Goal: Task Accomplishment & Management: Complete application form

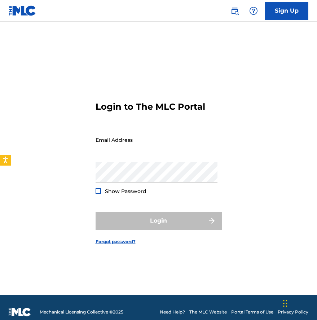
click at [129, 129] on form "Login to The MLC Portal Email Address Password Show Password Login Forgot passw…" at bounding box center [159, 167] width 126 height 255
click at [129, 140] on input "Email Address" at bounding box center [157, 140] width 122 height 21
click at [112, 161] on div "Email Address" at bounding box center [157, 146] width 122 height 32
type input "[EMAIL_ADDRESS][DOMAIN_NAME]"
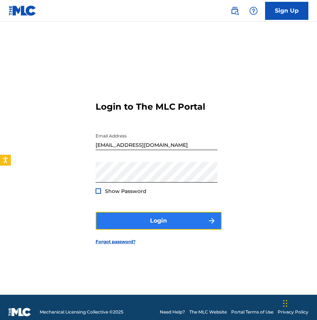
click at [128, 214] on button "Login" at bounding box center [159, 221] width 126 height 18
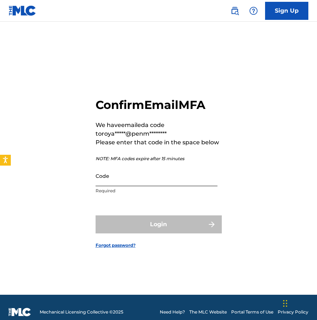
click at [124, 183] on input "Code" at bounding box center [157, 176] width 122 height 21
paste input "822115"
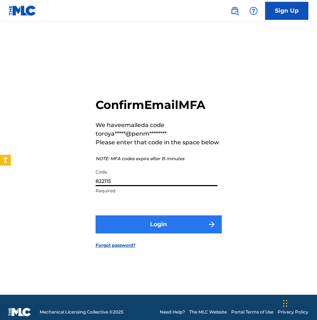
type input "822115"
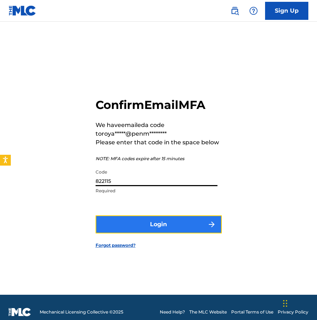
click at [153, 230] on button "Login" at bounding box center [159, 225] width 126 height 18
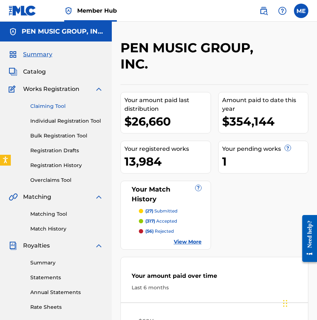
click at [49, 109] on link "Claiming Tool" at bounding box center [66, 107] width 73 height 8
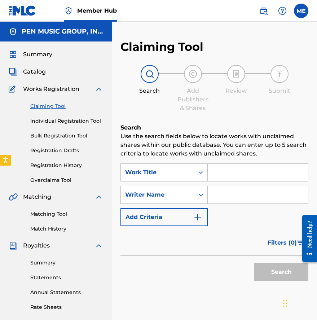
click at [237, 174] on input "Search Form" at bounding box center [258, 172] width 100 height 17
paste input "Work For It"
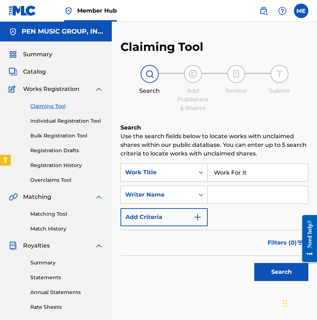
type input "Work For It"
click at [225, 200] on input "Search Form" at bounding box center [258, 194] width 100 height 17
type input "BENYACAR"
click at [255, 263] on button "Search" at bounding box center [282, 272] width 54 height 18
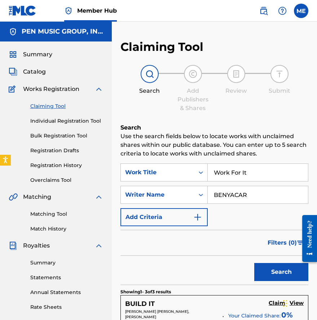
click at [67, 116] on div "Claiming Tool Individual Registration Tool Bulk Registration Tool Registration …" at bounding box center [56, 139] width 95 height 91
click at [67, 118] on link "Individual Registration Tool" at bounding box center [66, 121] width 73 height 8
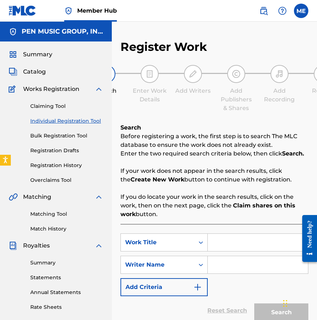
click at [233, 254] on div "SearchWithCriteria76611fdc-7921-4097-b0a3-39a5eacc53b8 Work Title SearchWithCri…" at bounding box center [215, 265] width 188 height 63
click at [224, 238] on input "Search Form" at bounding box center [258, 242] width 100 height 17
paste input "Work For It"
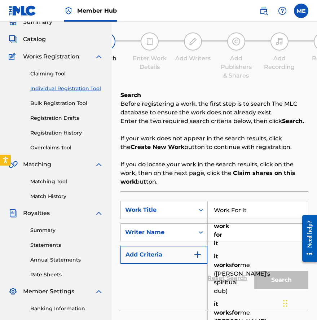
scroll to position [42, 0]
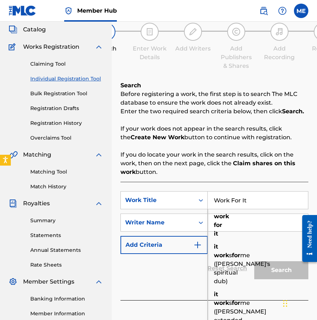
type input "Work For It"
click at [201, 152] on p "If you do locate your work in the search results, click on the work, then on th…" at bounding box center [215, 164] width 188 height 26
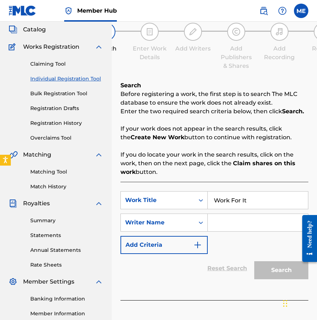
click at [224, 226] on input "Search Form" at bounding box center [258, 222] width 100 height 17
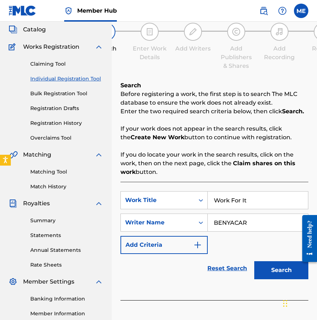
type input "BENYACAR"
click at [255, 261] on button "Search" at bounding box center [282, 270] width 54 height 18
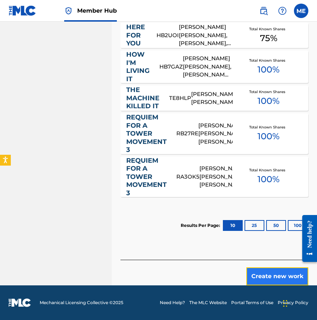
click at [277, 284] on button "Create new work" at bounding box center [278, 277] width 62 height 18
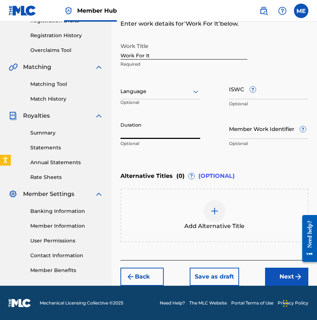
click at [175, 134] on input "Duration" at bounding box center [161, 128] width 80 height 21
type input "00:31"
click at [274, 268] on button "Next" at bounding box center [286, 277] width 43 height 18
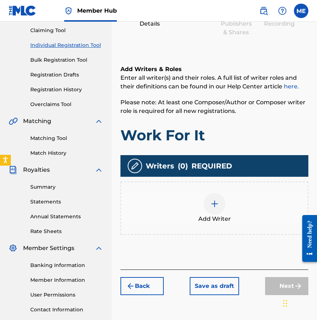
scroll to position [32, 0]
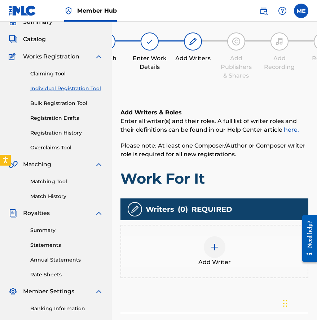
click at [215, 255] on div at bounding box center [215, 247] width 22 height 22
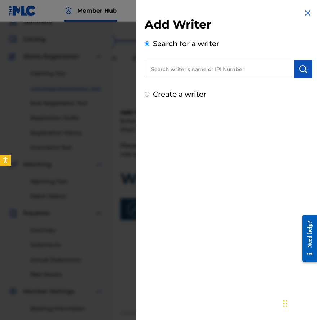
click at [259, 68] on input "text" at bounding box center [219, 69] width 149 height 18
paste input "00436579425"
type input "00436579425"
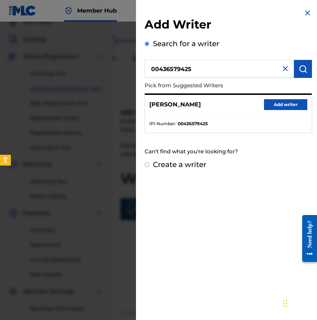
click at [280, 111] on div "[PERSON_NAME] Add writer" at bounding box center [228, 105] width 167 height 20
click at [277, 105] on button "Add writer" at bounding box center [285, 104] width 43 height 11
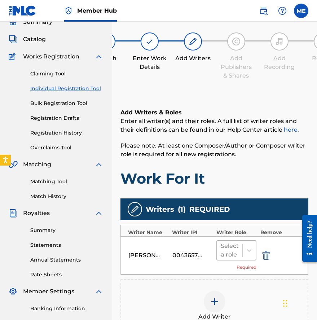
click at [239, 251] on div "Select a role" at bounding box center [230, 250] width 26 height 19
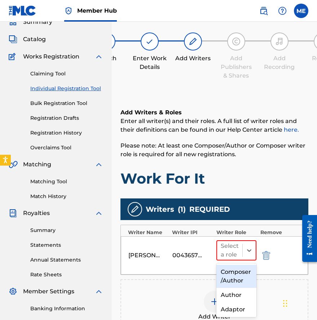
click at [236, 274] on div "Composer/Author" at bounding box center [237, 276] width 40 height 23
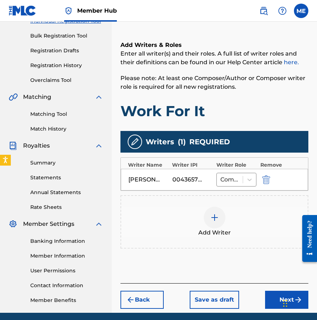
scroll to position [118, 0]
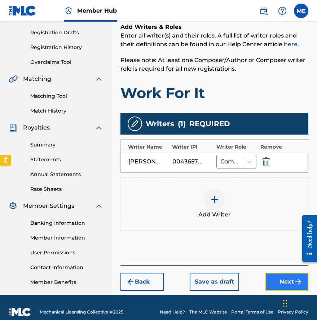
click at [276, 282] on button "Next" at bounding box center [286, 282] width 43 height 18
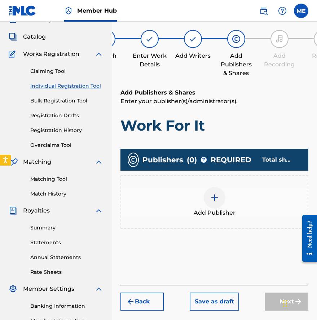
scroll to position [32, 0]
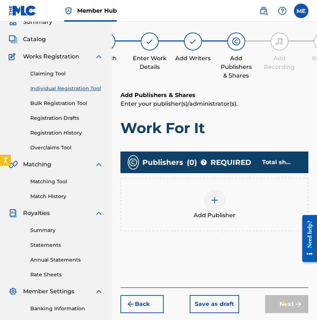
click at [208, 195] on div at bounding box center [215, 201] width 22 height 22
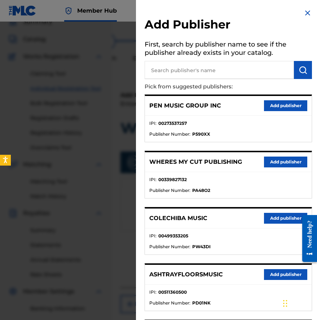
click at [208, 68] on input "text" at bounding box center [219, 70] width 149 height 18
paste input "00560941938"
type input "00560941938"
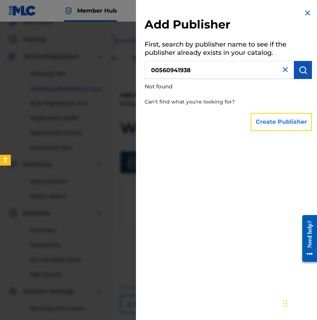
click at [277, 120] on button "Create Publisher" at bounding box center [281, 122] width 61 height 18
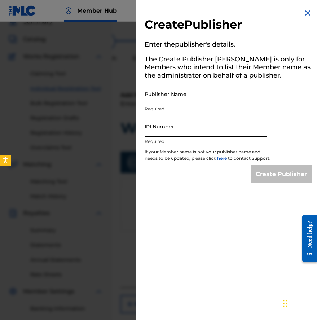
click at [196, 132] on input "IPI Number" at bounding box center [206, 126] width 122 height 21
paste input "00560941938"
type input "00560941938"
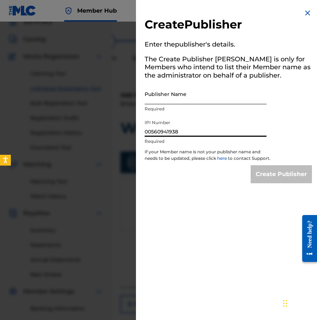
click at [178, 89] on input "Publisher Name" at bounding box center [206, 94] width 122 height 21
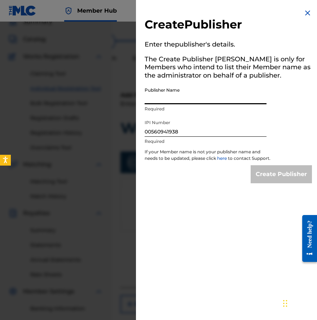
click at [178, 89] on input "Publisher Name" at bounding box center [206, 94] width 122 height 21
paste input "PERFECT CUE MUSIC"
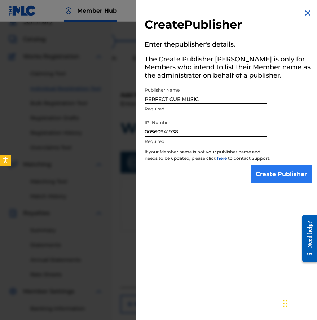
type input "PERFECT CUE MUSIC"
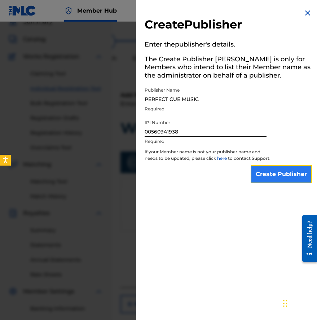
click at [280, 175] on input "Create Publisher" at bounding box center [281, 174] width 61 height 18
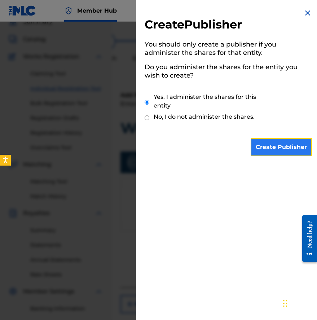
click at [269, 140] on input "Create Publisher" at bounding box center [281, 147] width 61 height 18
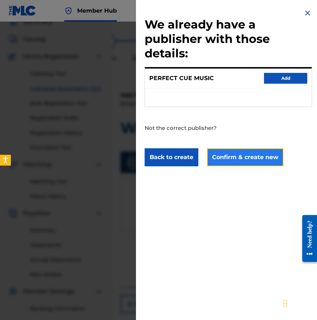
click at [256, 160] on button "Confirm & create new" at bounding box center [245, 157] width 77 height 18
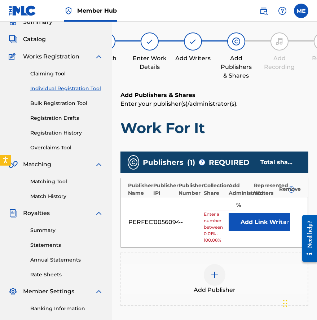
click at [218, 200] on div "PERFECT CUE MUSIC 00560941938 -- % Enter a number between 0.01% - 100.06% Add L…" at bounding box center [214, 222] width 187 height 51
click at [218, 201] on input "text" at bounding box center [220, 205] width 32 height 9
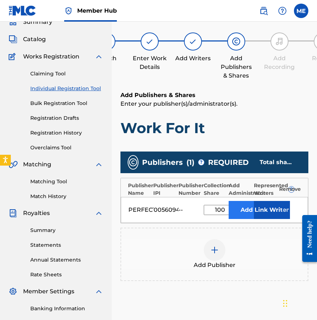
type input "100"
click at [237, 206] on button "Add" at bounding box center [247, 210] width 36 height 18
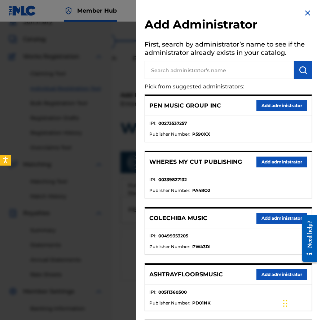
click at [234, 80] on p "Pick from suggested administrators:" at bounding box center [208, 87] width 126 height 16
click at [233, 76] on input "text" at bounding box center [219, 70] width 149 height 18
type input "PENSIVE"
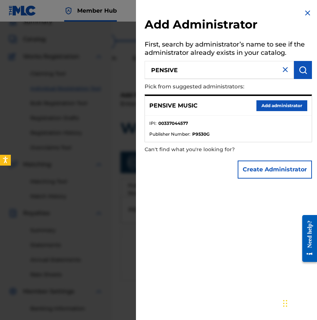
click at [285, 115] on div "PENSIVE MUSIC Add administrator" at bounding box center [228, 106] width 167 height 20
click at [280, 104] on button "Add administrator" at bounding box center [282, 105] width 51 height 11
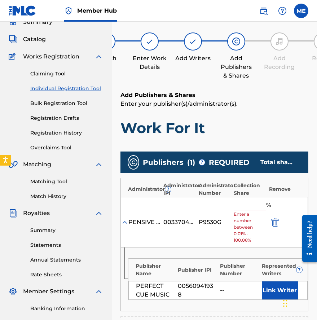
click at [246, 205] on input "text" at bounding box center [250, 205] width 32 height 9
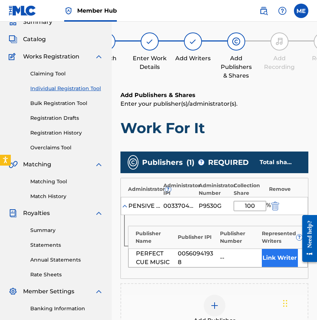
type input "100"
click at [271, 255] on button "Link Writer" at bounding box center [280, 258] width 36 height 18
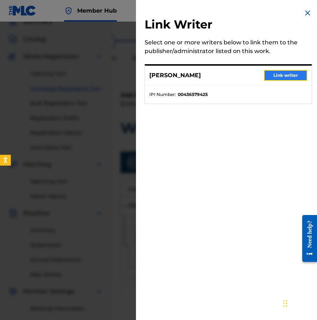
click at [286, 72] on button "Link writer" at bounding box center [285, 75] width 43 height 11
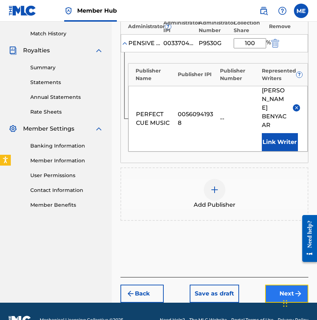
click at [286, 285] on button "Next" at bounding box center [286, 294] width 43 height 18
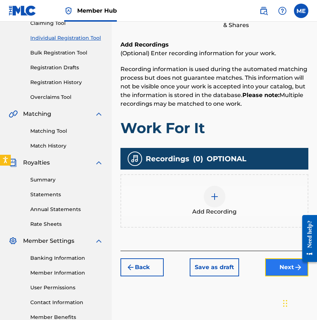
click at [274, 268] on button "Next" at bounding box center [286, 268] width 43 height 18
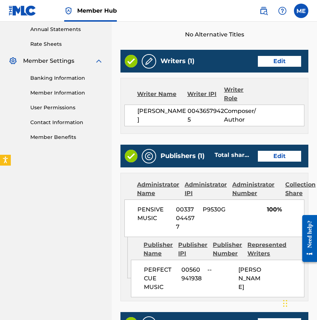
scroll to position [371, 0]
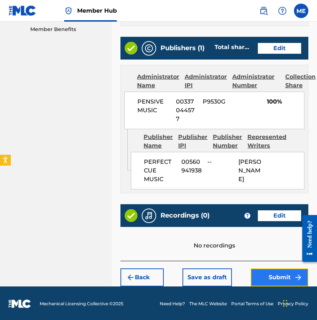
click at [284, 282] on button "Submit" at bounding box center [280, 278] width 58 height 18
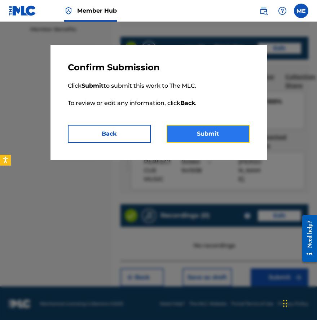
click at [203, 139] on button "Submit" at bounding box center [208, 134] width 83 height 18
